Goal: Check status

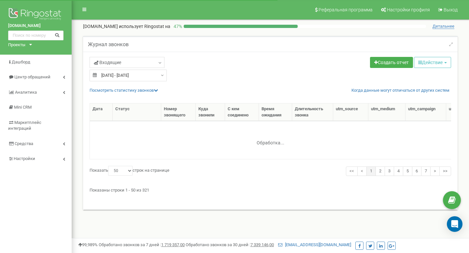
select select "50"
click at [151, 89] on link "Посмотреть cтатистику звонков" at bounding box center [124, 90] width 68 height 5
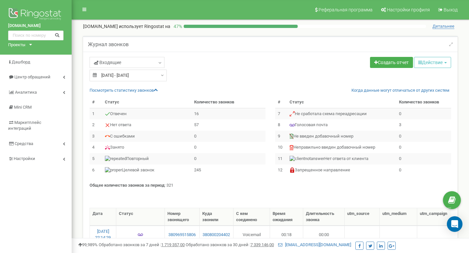
click at [157, 73] on input "18.08.2025 - 18.08.2025" at bounding box center [128, 76] width 77 height 12
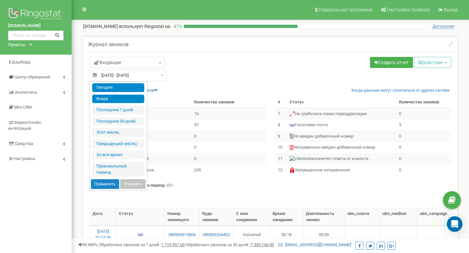
click at [123, 88] on li "Сегодня" at bounding box center [118, 87] width 52 height 9
type input "[DATE] - [DATE]"
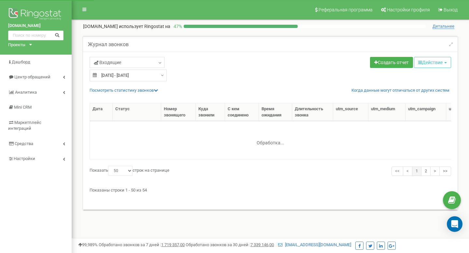
select select "50"
click at [151, 89] on link "Посмотреть cтатистику звонков" at bounding box center [124, 90] width 68 height 5
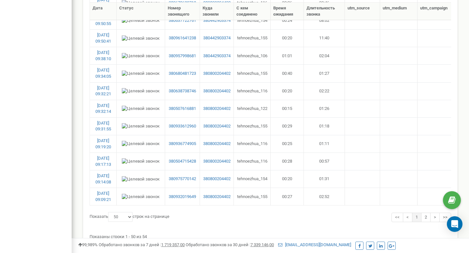
scroll to position [901, 0]
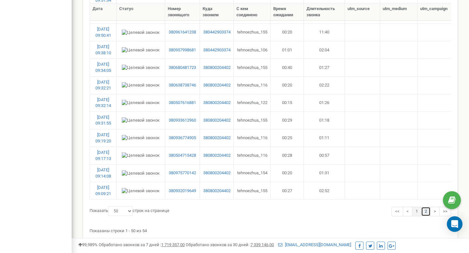
click at [423, 214] on link "2" at bounding box center [425, 211] width 9 height 9
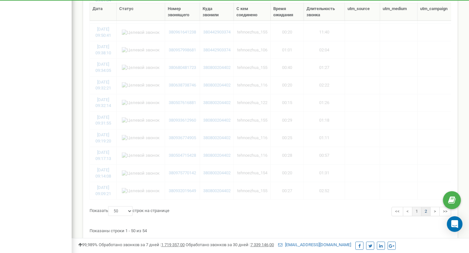
scroll to position [137, 0]
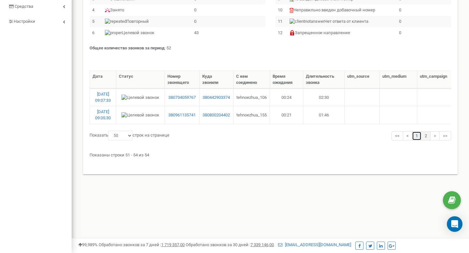
click at [414, 137] on link "1" at bounding box center [416, 136] width 9 height 9
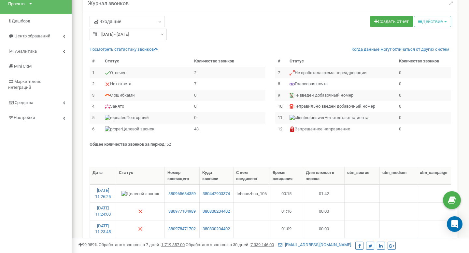
scroll to position [0, 0]
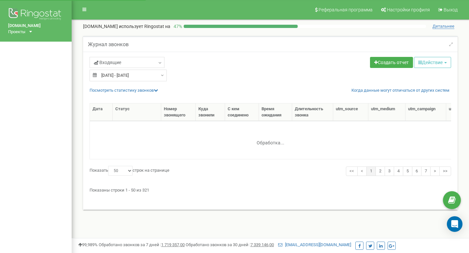
select select "50"
